Goal: Information Seeking & Learning: Learn about a topic

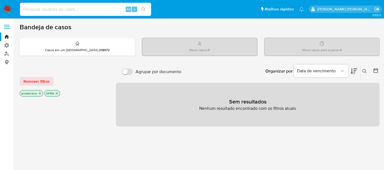
click at [59, 10] on input at bounding box center [85, 9] width 131 height 7
paste input "1289146884"
type input "1289146884"
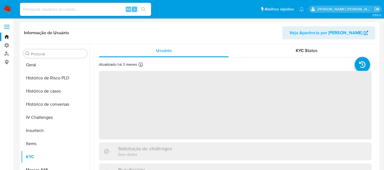
scroll to position [191, 0]
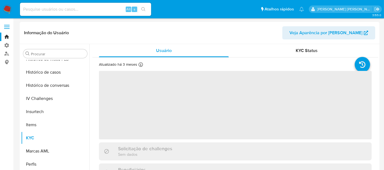
select select "10"
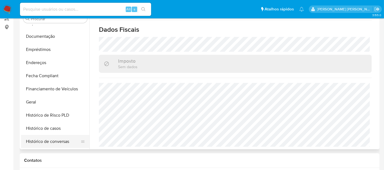
scroll to position [70, 0]
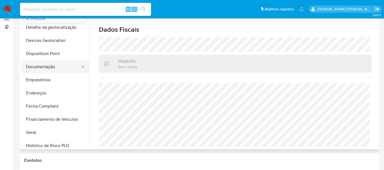
click at [48, 67] on button "Documentação" at bounding box center [53, 66] width 64 height 13
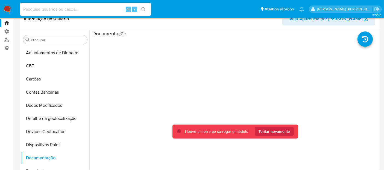
scroll to position [0, 0]
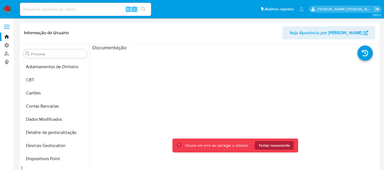
click at [267, 146] on span "Tentar novamente" at bounding box center [273, 145] width 31 height 9
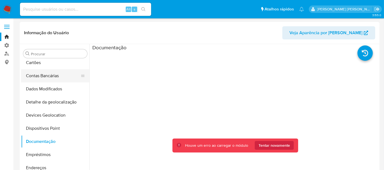
click at [50, 75] on button "Contas Bancárias" at bounding box center [53, 75] width 64 height 13
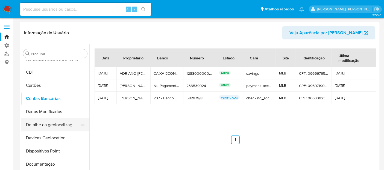
scroll to position [0, 0]
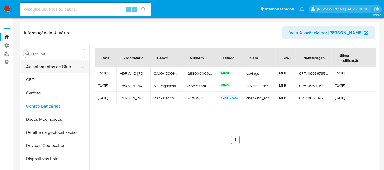
click at [54, 67] on button "Adiantamentos de Dinheiro" at bounding box center [53, 66] width 64 height 13
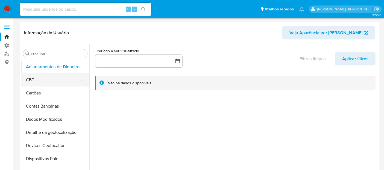
click at [51, 76] on button "CBT" at bounding box center [53, 79] width 64 height 13
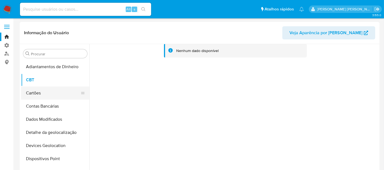
click at [49, 89] on button "Cartões" at bounding box center [53, 92] width 64 height 13
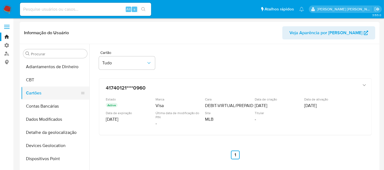
scroll to position [30, 0]
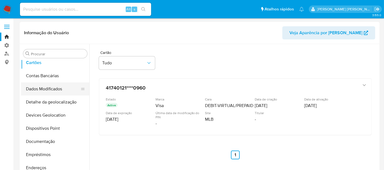
click at [51, 89] on button "Dados Modificados" at bounding box center [53, 88] width 64 height 13
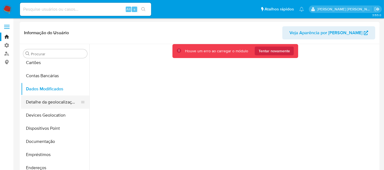
click at [54, 105] on button "Detalhe da geolocalização" at bounding box center [53, 101] width 64 height 13
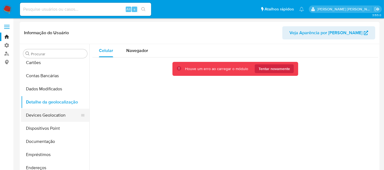
click at [56, 113] on button "Devices Geolocation" at bounding box center [53, 114] width 64 height 13
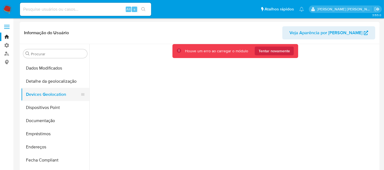
scroll to position [61, 0]
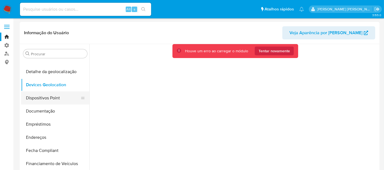
click at [44, 99] on button "Dispositivos Point" at bounding box center [53, 97] width 64 height 13
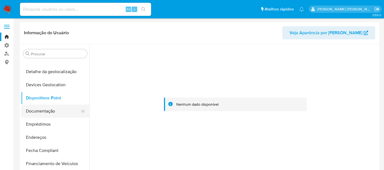
click at [44, 111] on button "Documentação" at bounding box center [53, 110] width 64 height 13
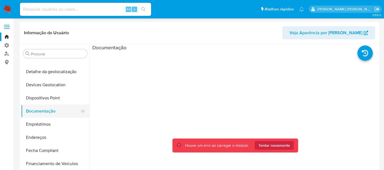
scroll to position [91, 0]
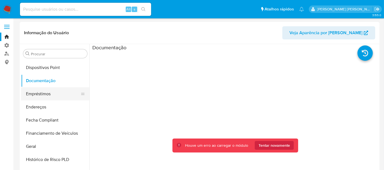
click at [37, 97] on button "Empréstimos" at bounding box center [53, 93] width 64 height 13
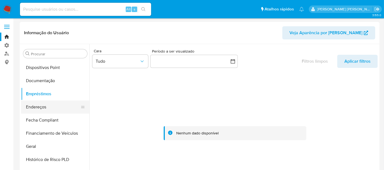
click at [44, 108] on button "Endereços" at bounding box center [53, 106] width 64 height 13
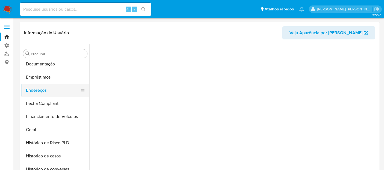
scroll to position [121, 0]
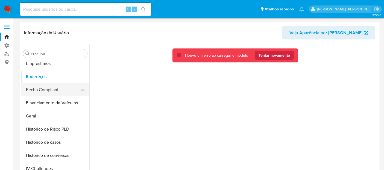
click at [40, 91] on button "Fecha Compliant" at bounding box center [53, 89] width 64 height 13
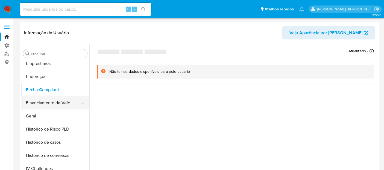
click at [51, 107] on button "Financiamento de Veículos" at bounding box center [53, 102] width 64 height 13
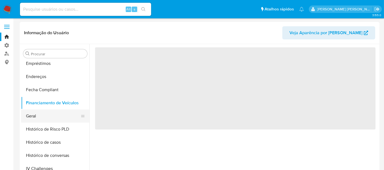
scroll to position [152, 0]
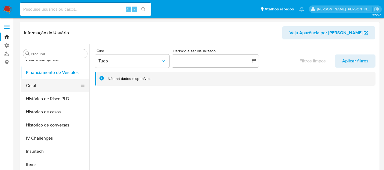
click at [40, 87] on button "Geral" at bounding box center [53, 85] width 64 height 13
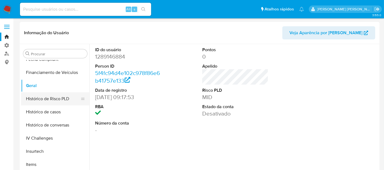
click at [40, 99] on button "Histórico de Risco PLD" at bounding box center [53, 98] width 64 height 13
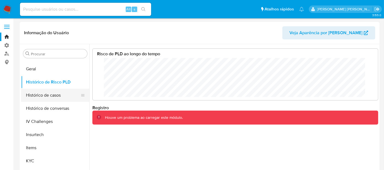
scroll to position [182, 0]
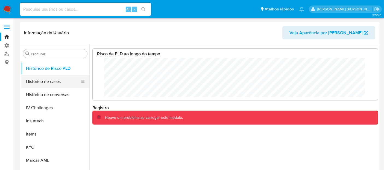
click at [36, 82] on button "Histórico de casos" at bounding box center [53, 81] width 64 height 13
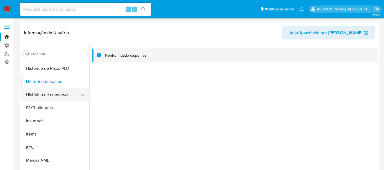
click at [42, 93] on button "Histórico de conversas" at bounding box center [53, 94] width 64 height 13
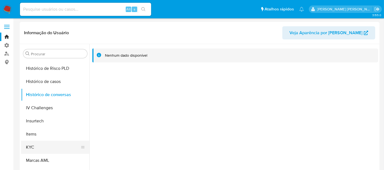
click at [35, 145] on button "KYC" at bounding box center [53, 146] width 64 height 13
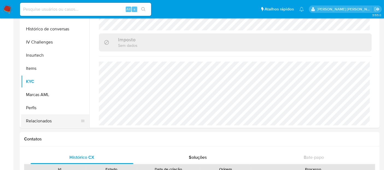
scroll to position [65, 0]
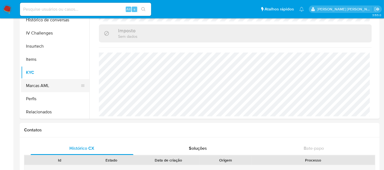
click at [49, 85] on button "Marcas AML" at bounding box center [53, 85] width 64 height 13
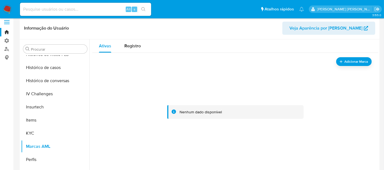
scroll to position [35, 0]
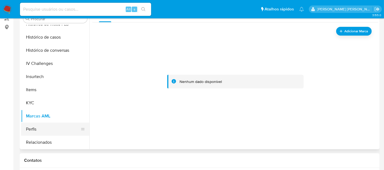
click at [42, 126] on button "Perfis" at bounding box center [53, 128] width 64 height 13
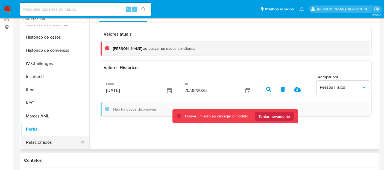
click at [47, 138] on button "Relacionados" at bounding box center [53, 141] width 64 height 13
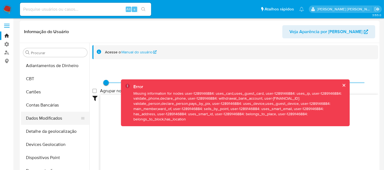
scroll to position [0, 0]
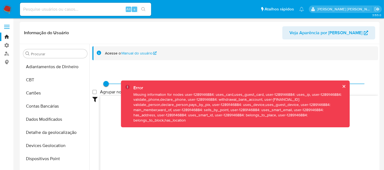
click at [343, 86] on button "cerrar" at bounding box center [344, 86] width 4 height 4
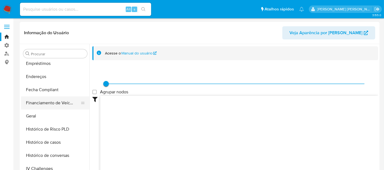
scroll to position [152, 0]
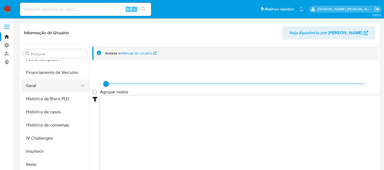
click at [36, 84] on button "Geral" at bounding box center [53, 85] width 64 height 13
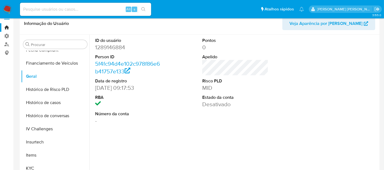
scroll to position [0, 0]
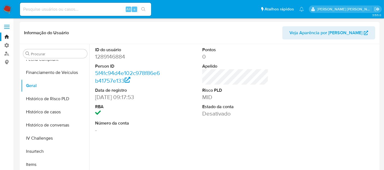
click at [112, 54] on dd "1289146884" at bounding box center [128, 57] width 66 height 8
copy dd "1289146884"
